Goal: Task Accomplishment & Management: Use online tool/utility

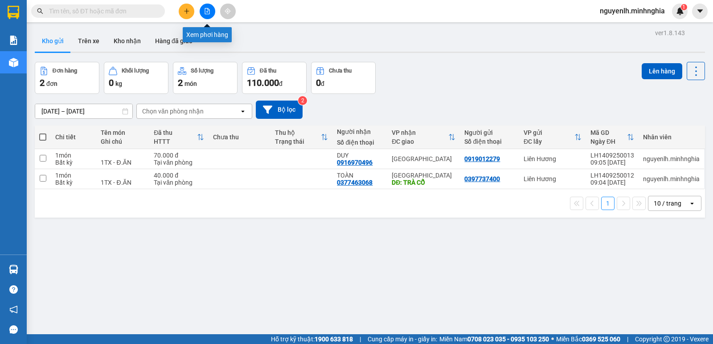
click at [204, 9] on button at bounding box center [208, 12] width 16 height 16
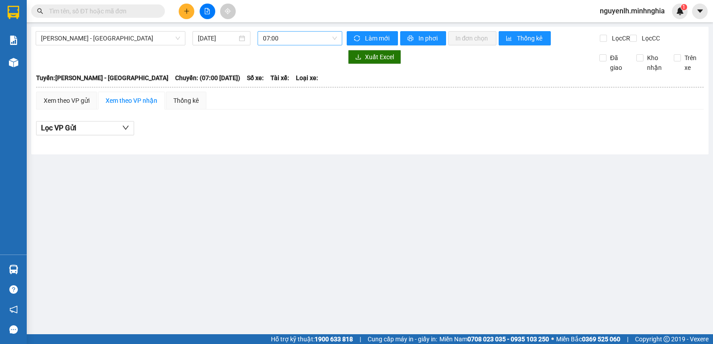
click at [310, 40] on span "07:00" at bounding box center [299, 38] width 73 height 13
